Goal: Navigation & Orientation: Find specific page/section

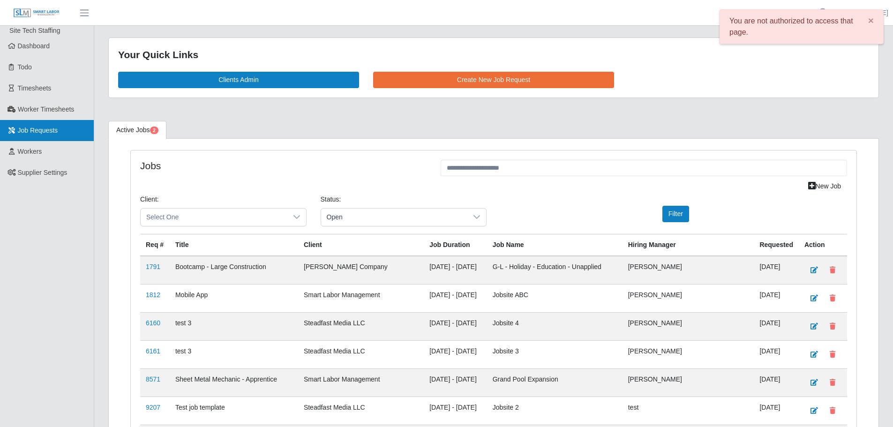
click at [23, 138] on link "Job Requests" at bounding box center [47, 130] width 94 height 21
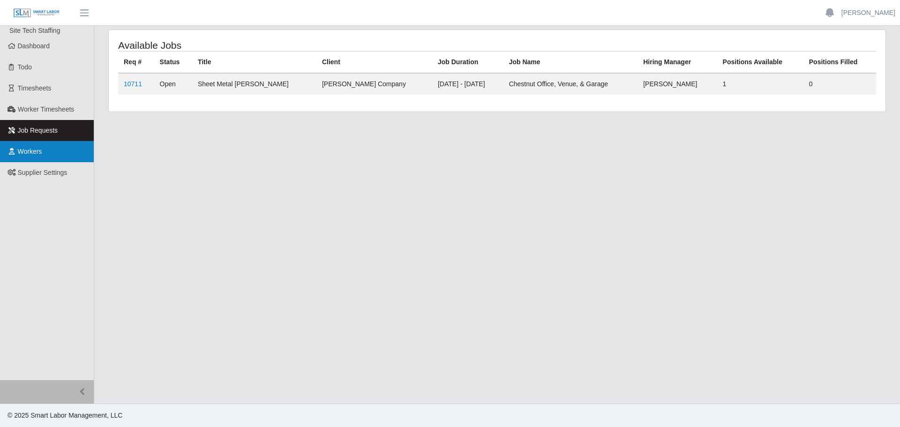
click at [53, 156] on link "Workers" at bounding box center [47, 151] width 94 height 21
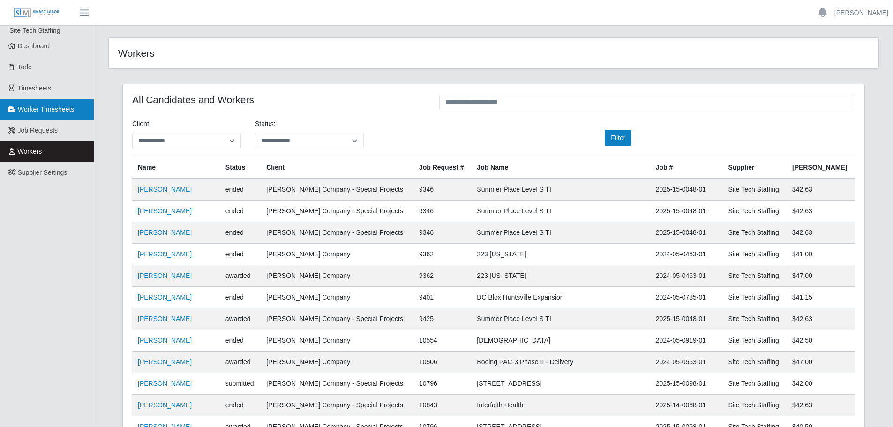
click at [51, 107] on span "Worker Timesheets" at bounding box center [46, 109] width 56 height 8
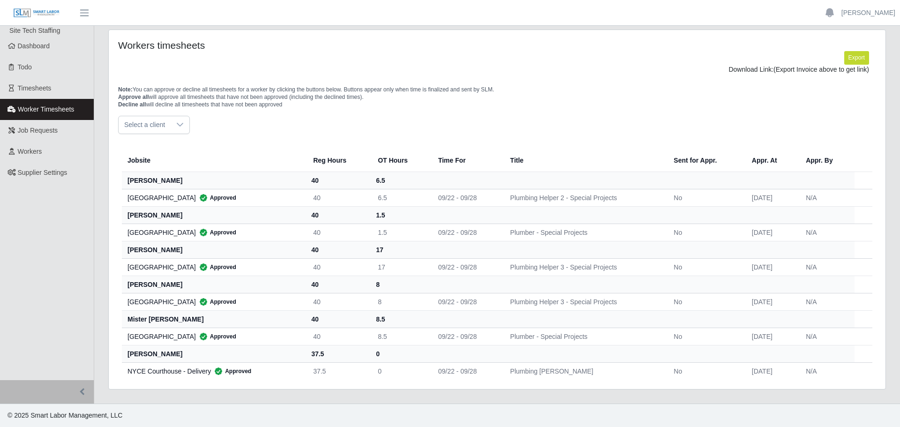
click at [45, 115] on link "Worker Timesheets" at bounding box center [47, 109] width 94 height 21
click at [43, 90] on span "Timesheets" at bounding box center [35, 88] width 34 height 8
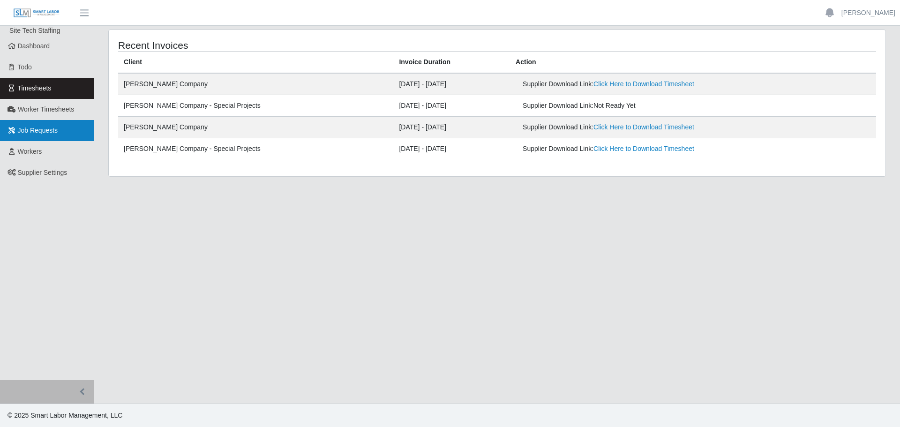
click at [37, 134] on span "Job Requests" at bounding box center [38, 131] width 40 height 8
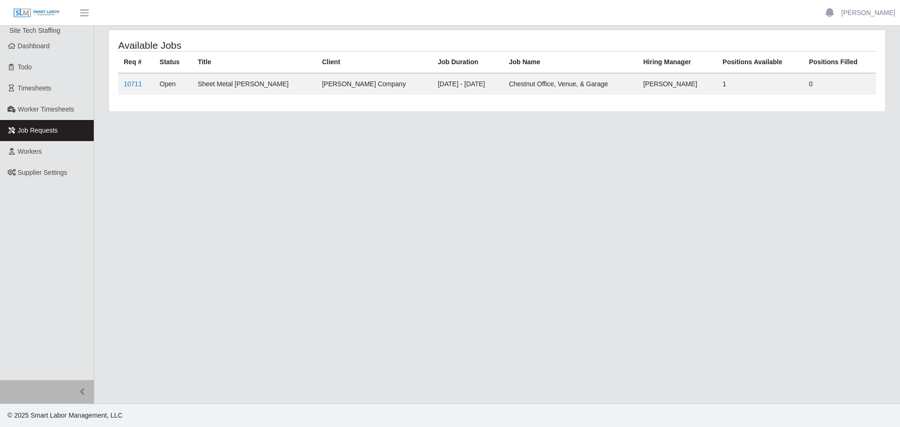
click at [38, 128] on span "Job Requests" at bounding box center [38, 131] width 40 height 8
click at [44, 108] on span "Worker Timesheets" at bounding box center [46, 109] width 56 height 8
